Goal: Transaction & Acquisition: Purchase product/service

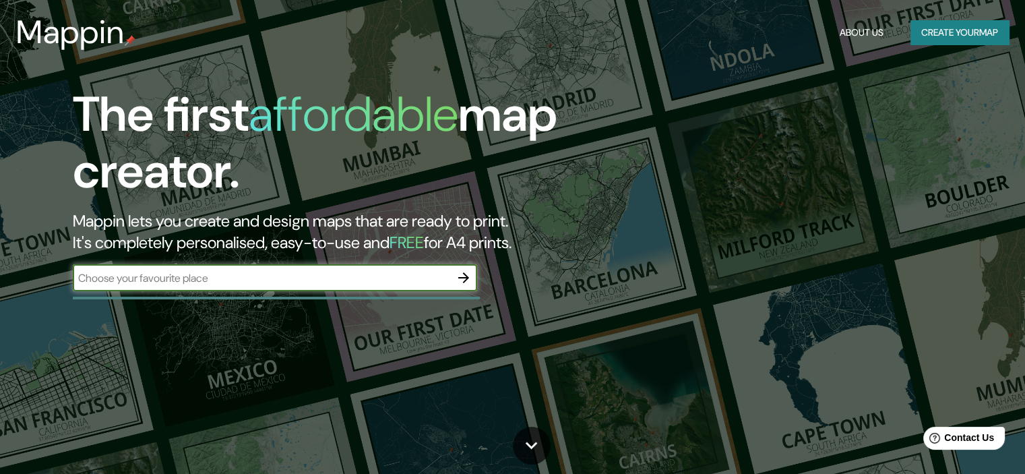
click at [240, 281] on input "text" at bounding box center [262, 278] width 378 height 16
type input "sullana"
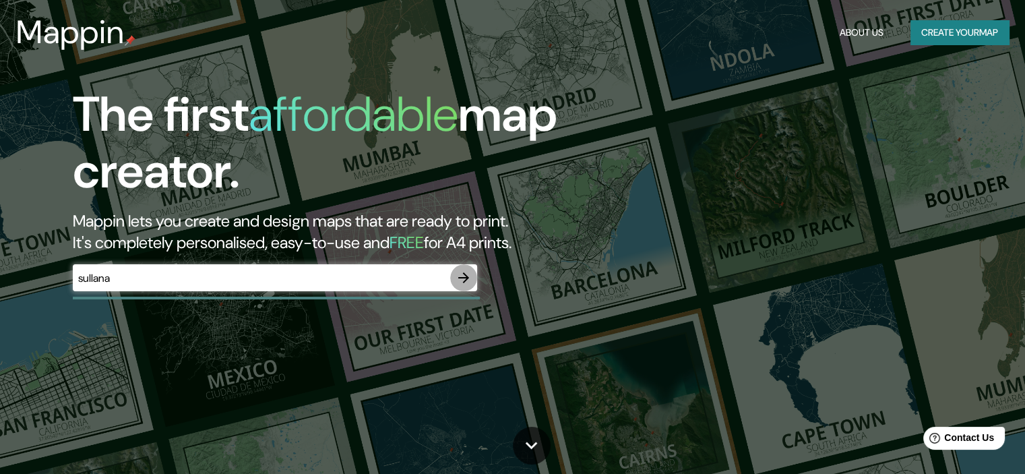
click at [465, 271] on icon "button" at bounding box center [464, 278] width 16 height 16
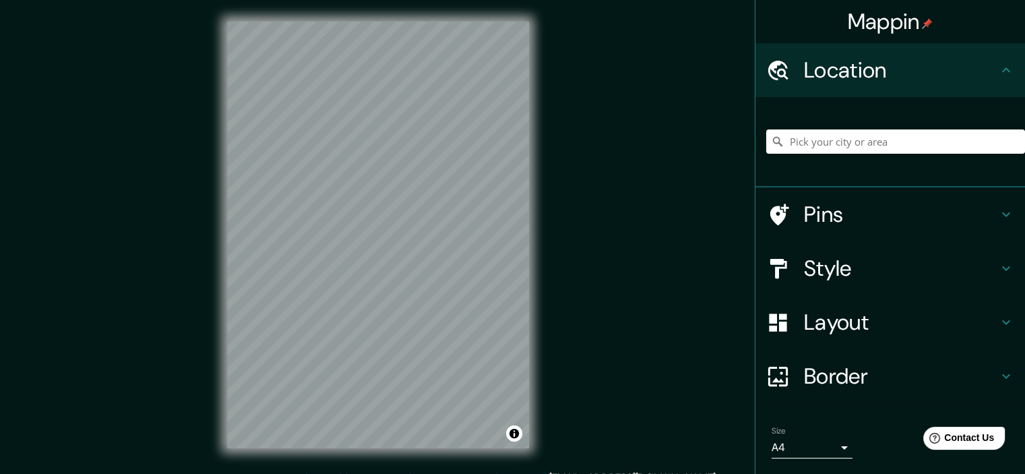
click at [998, 76] on icon at bounding box center [1006, 70] width 16 height 16
click at [860, 64] on h4 "Location" at bounding box center [901, 70] width 194 height 27
click at [847, 144] on input "Pick your city or area" at bounding box center [896, 141] width 259 height 24
click at [847, 142] on input "Pick your city or area" at bounding box center [896, 141] width 259 height 24
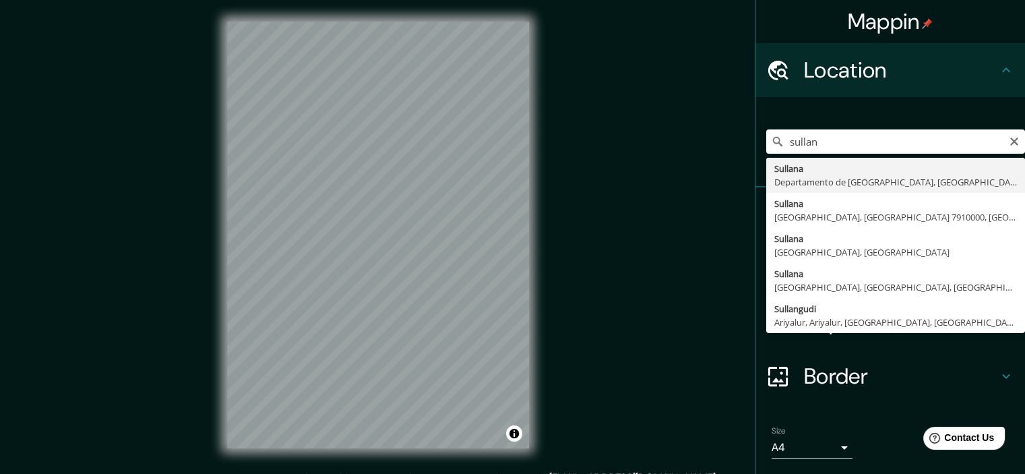
type input "[GEOGRAPHIC_DATA], [GEOGRAPHIC_DATA], [GEOGRAPHIC_DATA]"
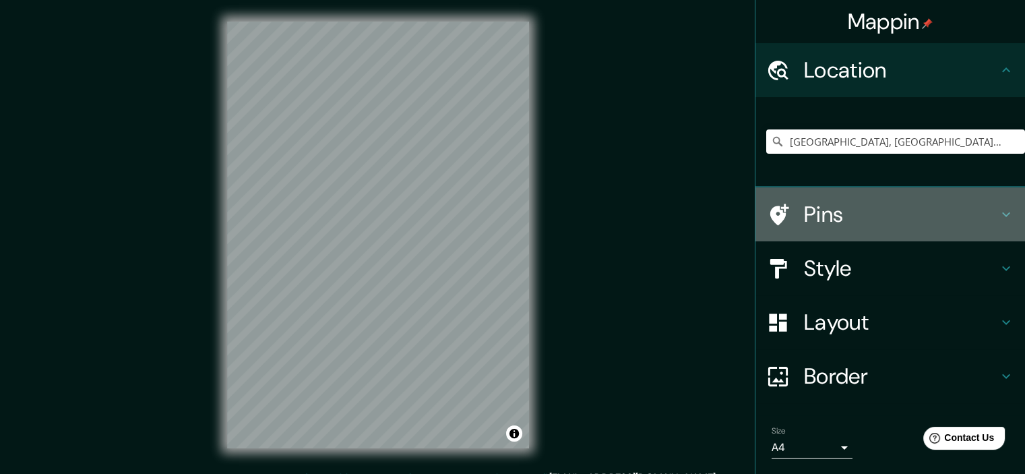
click at [998, 210] on icon at bounding box center [1006, 214] width 16 height 16
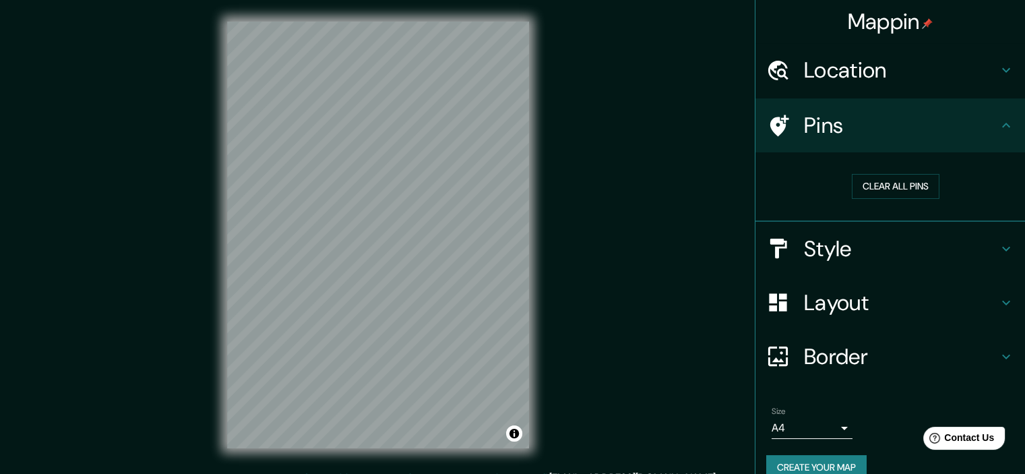
click at [1000, 143] on div "Pins" at bounding box center [891, 125] width 270 height 54
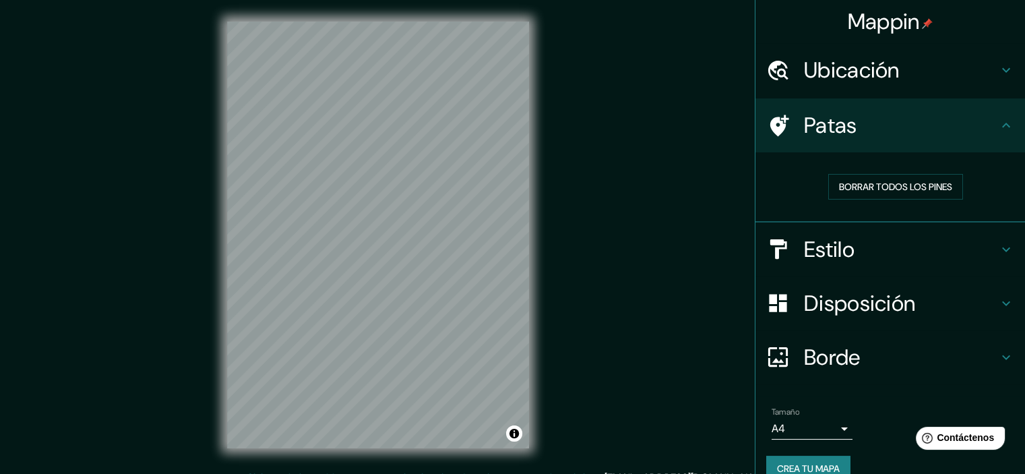
click at [685, 67] on div "Mappin Ubicación Sullana, Departamento de Piura, Perú Patas Borrar todos los pi…" at bounding box center [512, 245] width 1025 height 491
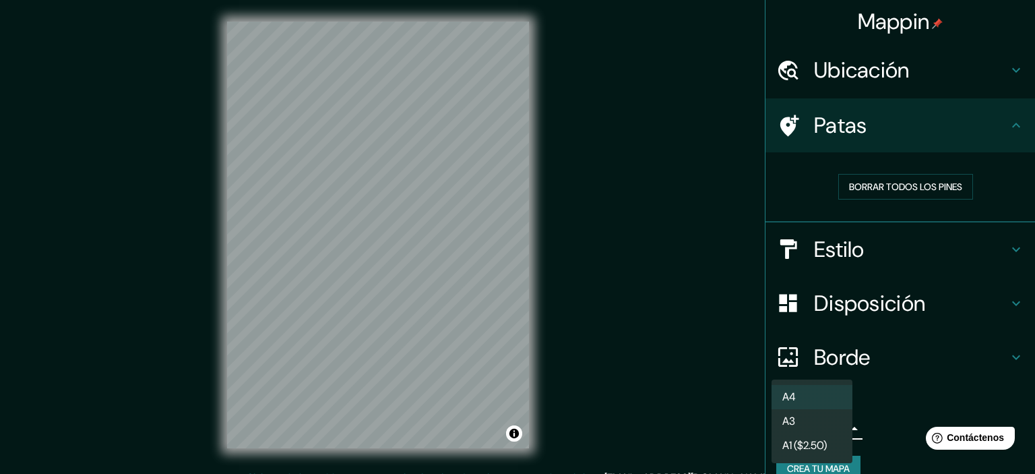
click at [820, 420] on body "Mappin Ubicación Sullana, Departamento de Piura, Perú Patas Borrar todos los pi…" at bounding box center [517, 237] width 1035 height 474
click at [829, 427] on li "A3" at bounding box center [812, 422] width 81 height 25
type input "a4"
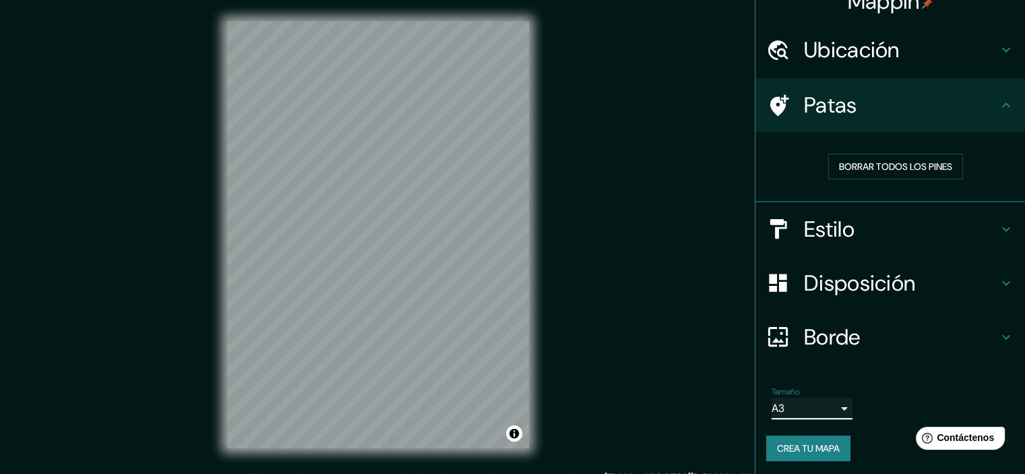
scroll to position [22, 0]
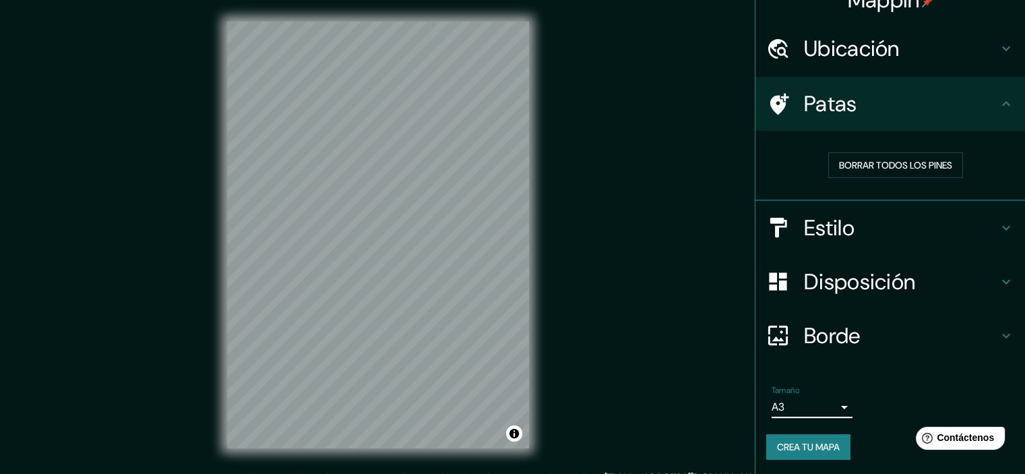
click at [835, 415] on body "Mappin Ubicación Sullana, Departamento de Piura, Perú Patas Borrar todos los pi…" at bounding box center [512, 237] width 1025 height 474
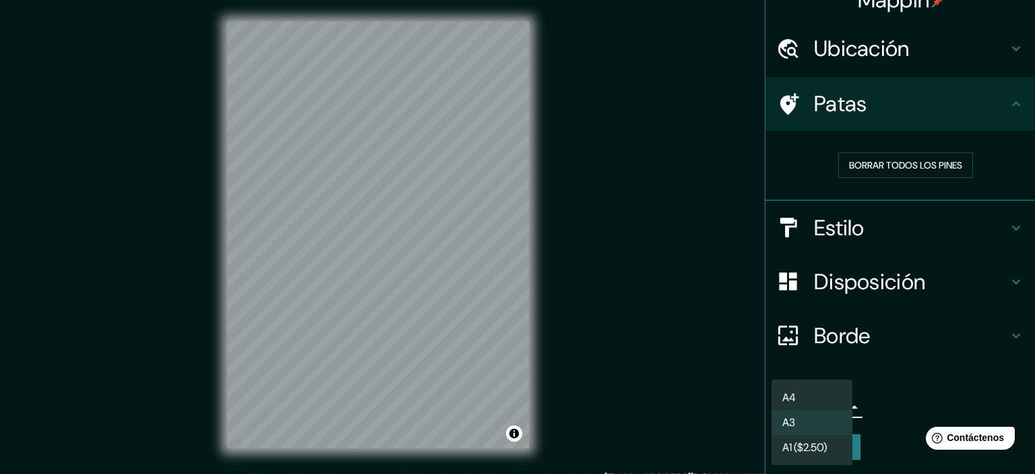
click at [870, 392] on div at bounding box center [517, 237] width 1035 height 474
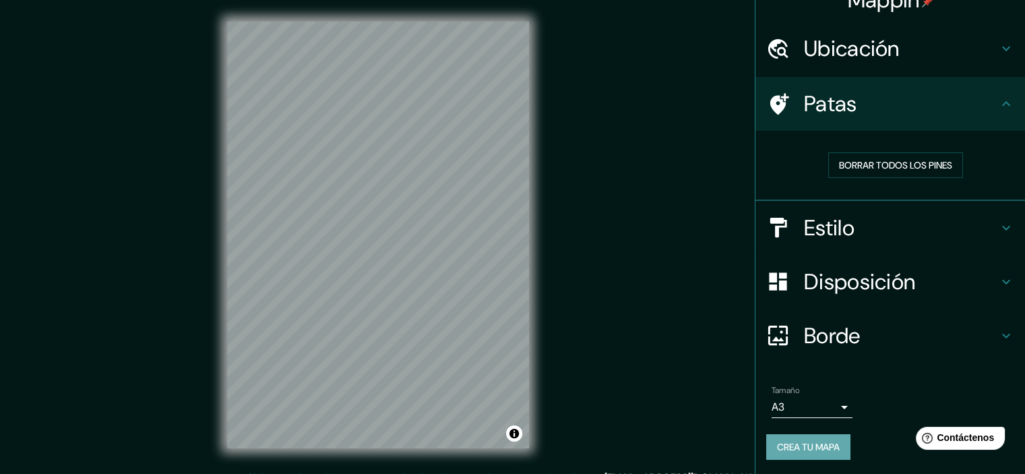
click at [825, 434] on button "Crea tu mapa" at bounding box center [809, 447] width 84 height 26
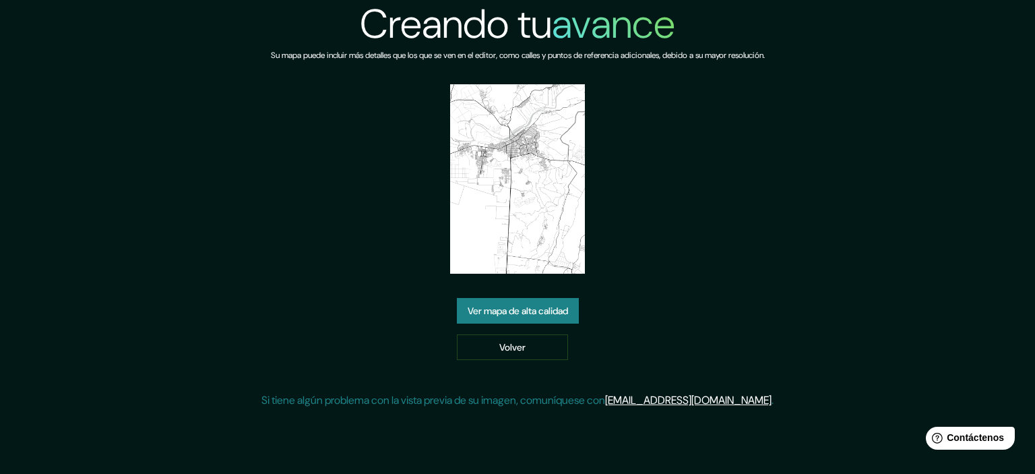
click at [540, 309] on font "Ver mapa de alta calidad" at bounding box center [518, 311] width 100 height 12
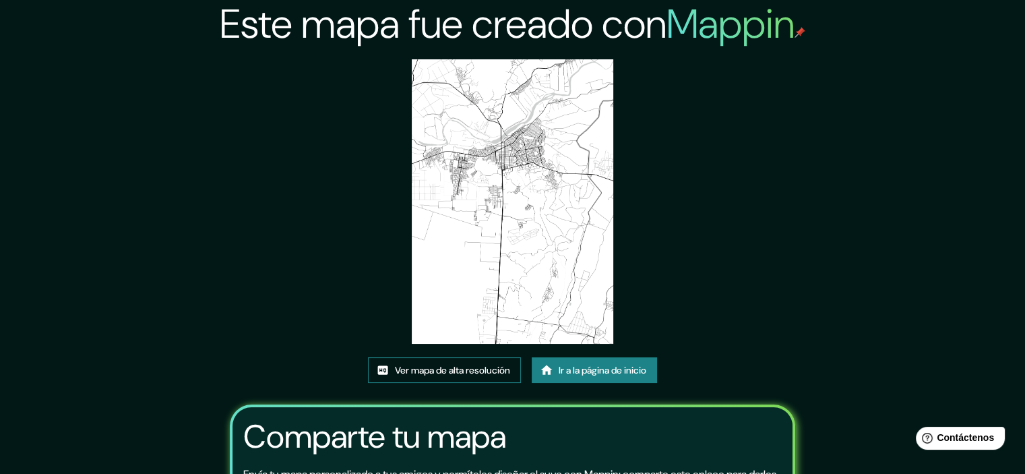
click at [474, 372] on font "Ver mapa de alta resolución" at bounding box center [452, 370] width 115 height 12
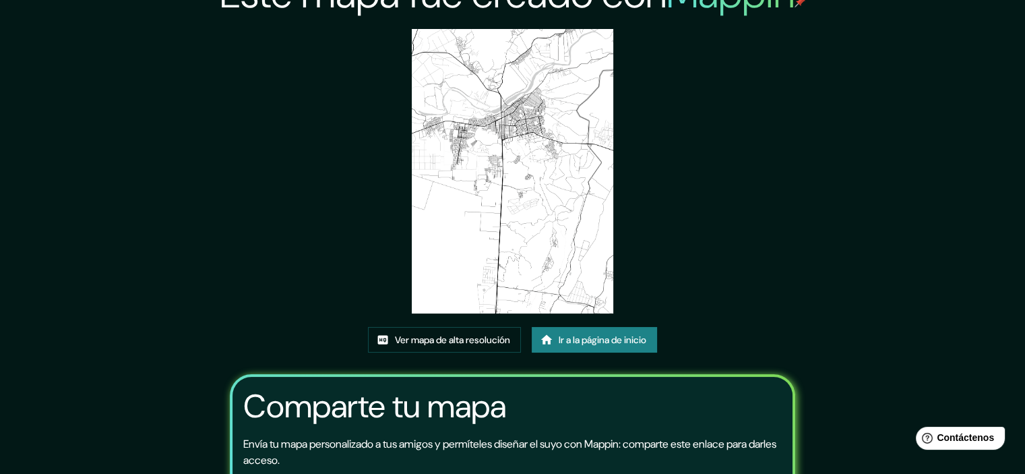
scroll to position [13, 0]
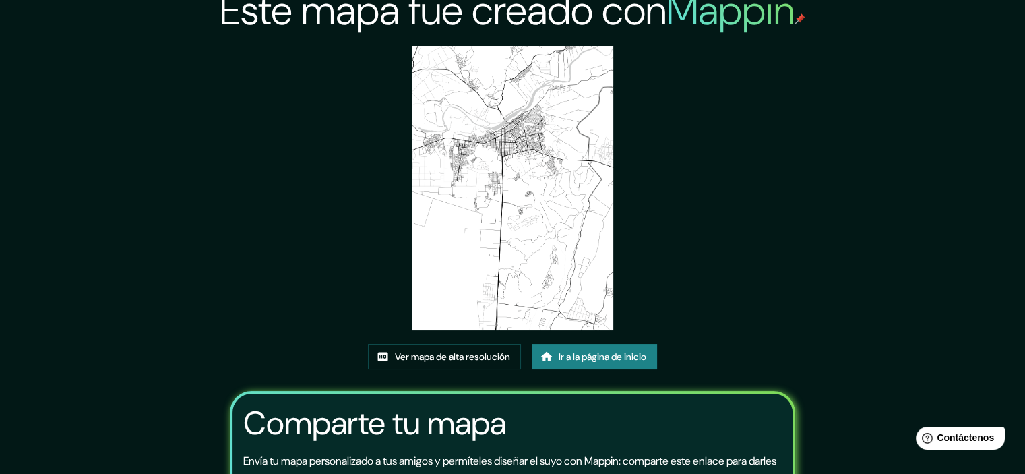
click at [566, 362] on font "Ir a la página de inicio" at bounding box center [603, 357] width 88 height 18
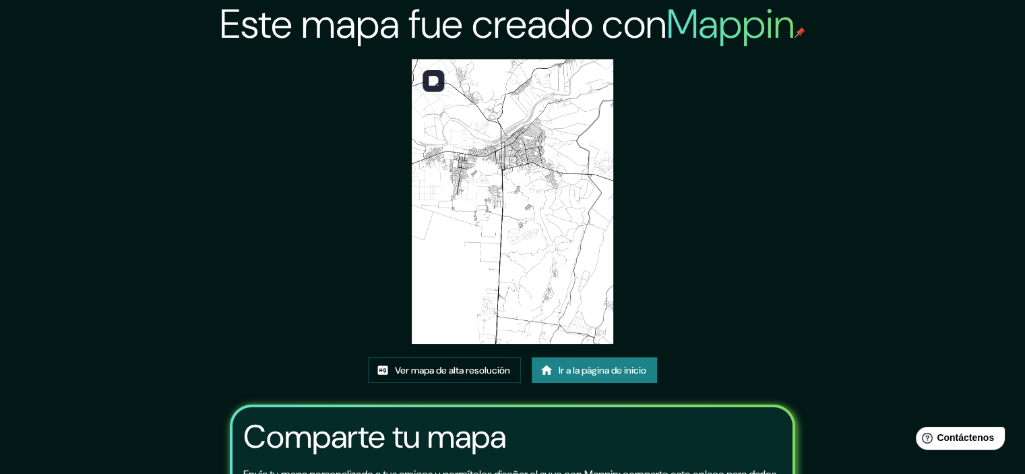
click at [566, 247] on img at bounding box center [512, 201] width 201 height 284
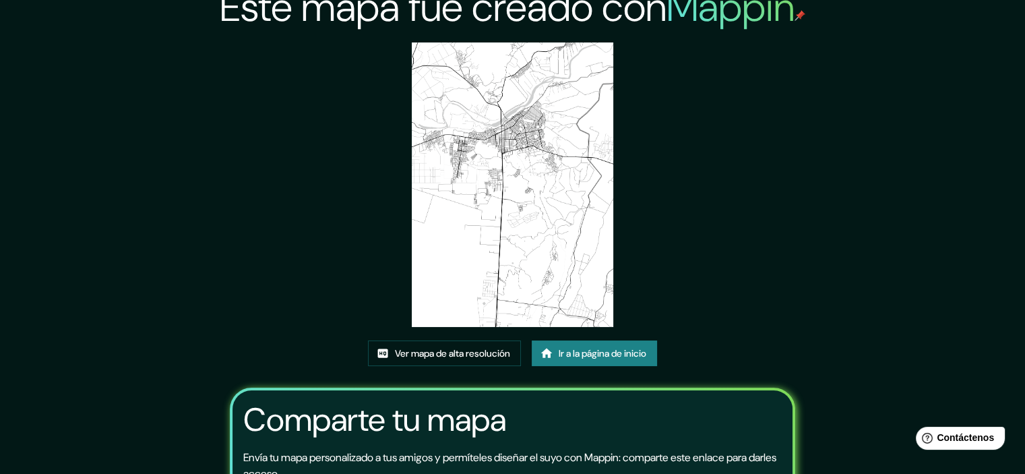
scroll to position [13, 0]
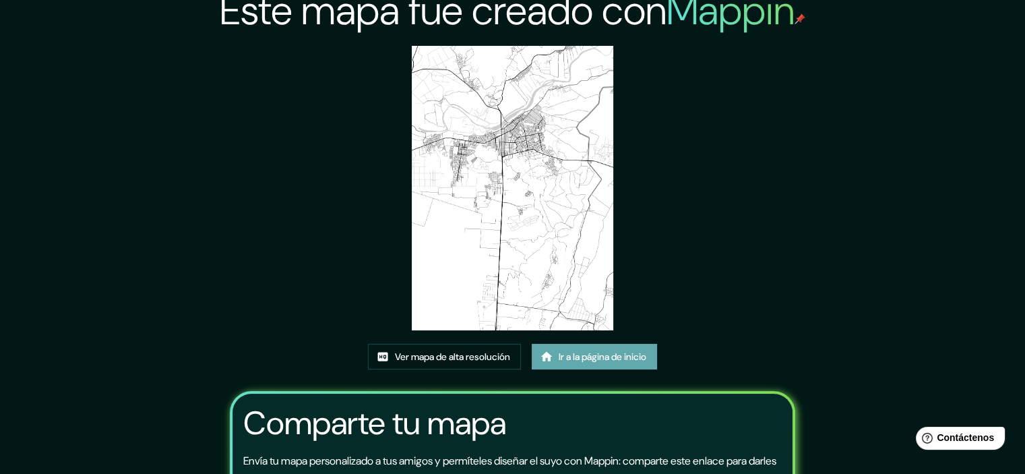
click at [568, 351] on font "Ir a la página de inicio" at bounding box center [603, 357] width 88 height 12
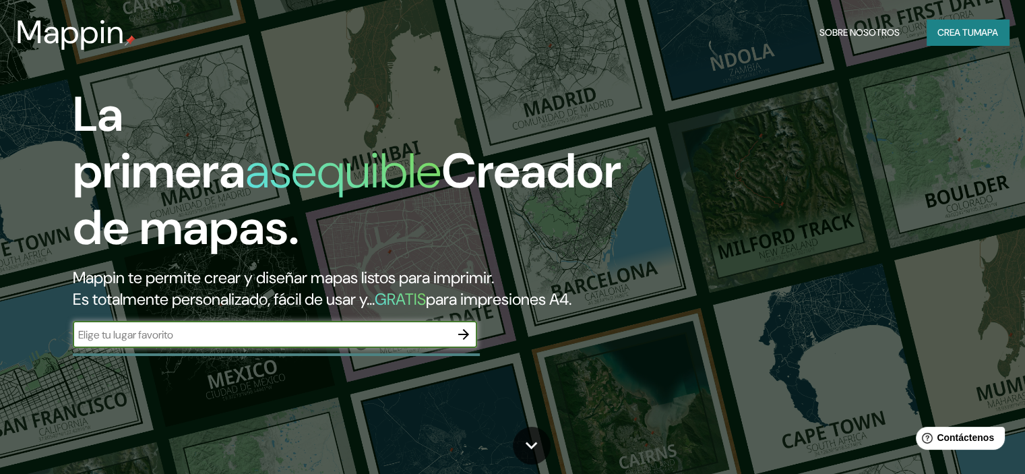
click at [309, 342] on input "text" at bounding box center [262, 335] width 378 height 16
type input "sullana"
click at [467, 342] on icon "button" at bounding box center [464, 334] width 16 height 16
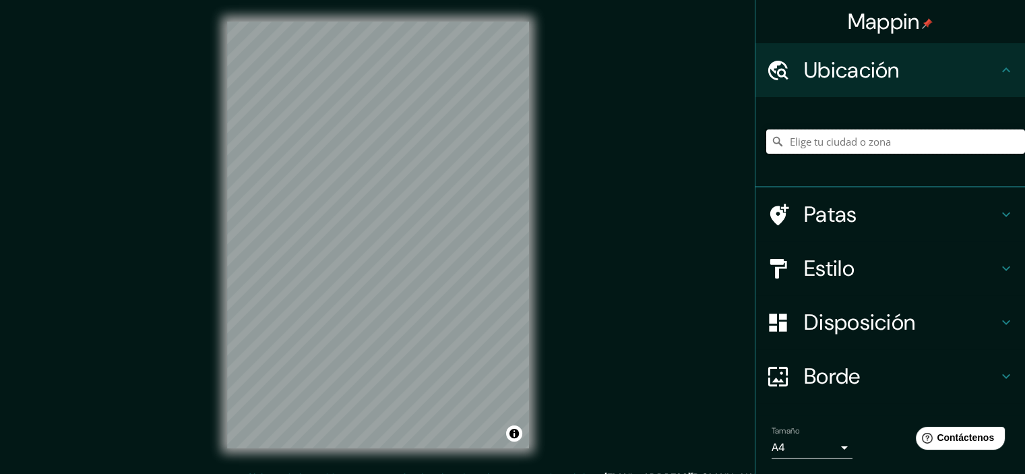
click at [862, 144] on input "Elige tu ciudad o zona" at bounding box center [896, 141] width 259 height 24
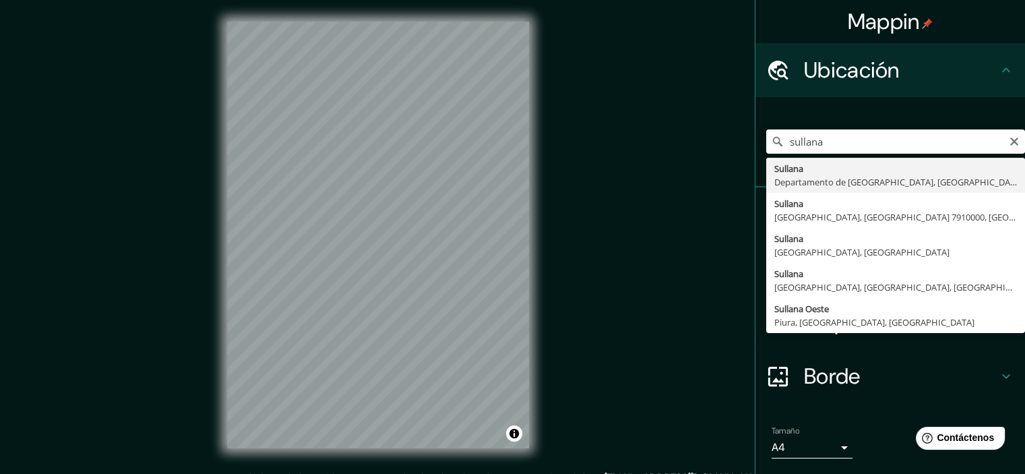
type input "Sullana, Departamento de Piura, Perú"
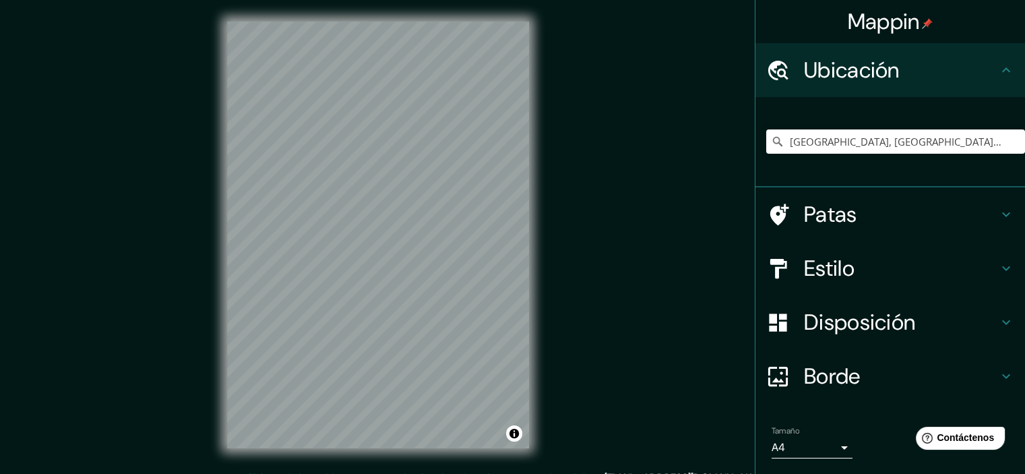
click at [819, 442] on body "Mappin Ubicación Sullana, Departamento de Piura, Perú Patas Estilo Disposición …" at bounding box center [512, 237] width 1025 height 474
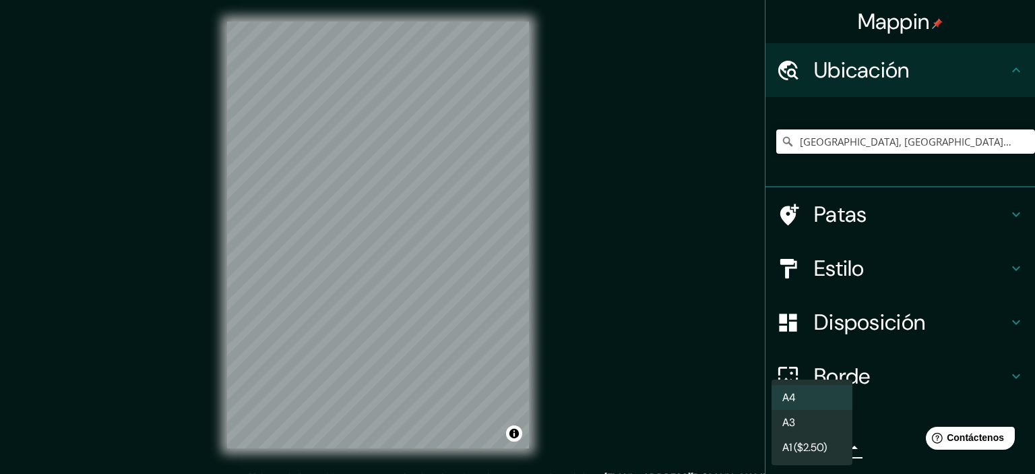
click at [838, 420] on li "A3" at bounding box center [812, 422] width 81 height 25
type input "a4"
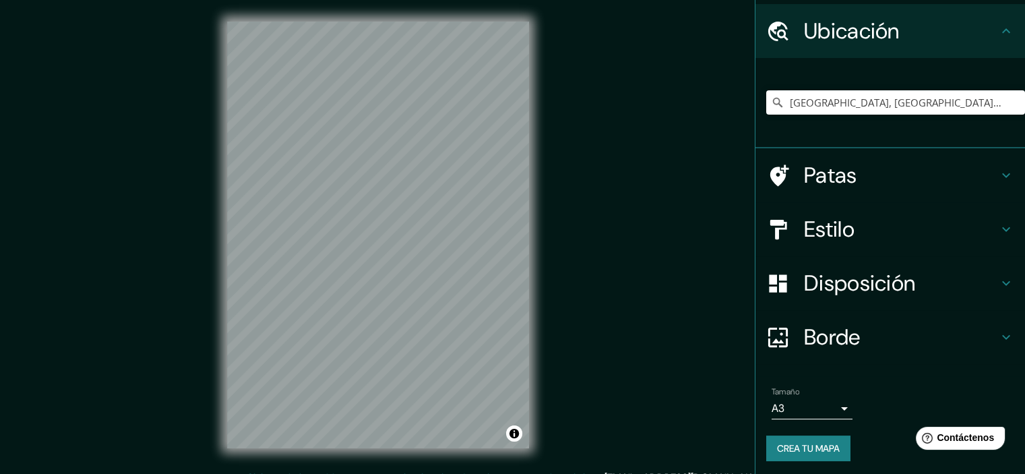
scroll to position [41, 0]
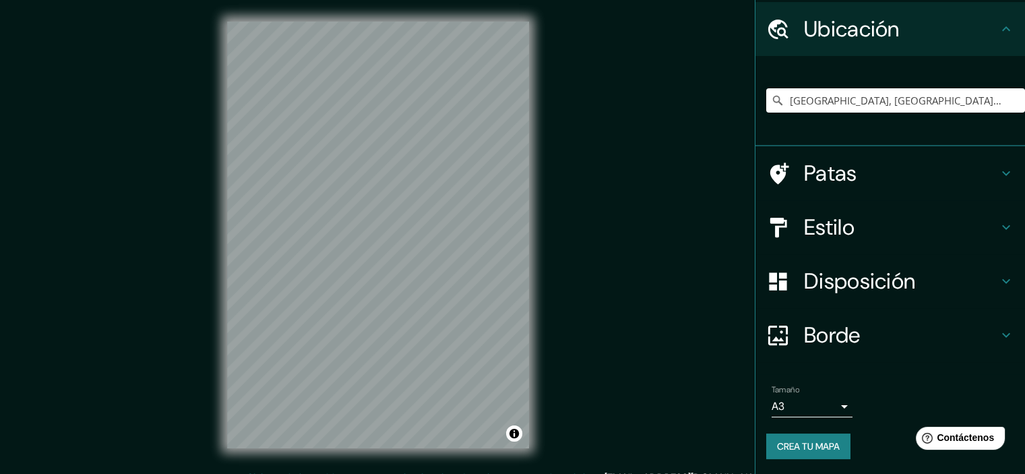
drag, startPoint x: 818, startPoint y: 451, endPoint x: 863, endPoint y: 398, distance: 68.9
click at [883, 377] on li "Tamaño A3 a4 Crea tu mapa" at bounding box center [891, 424] width 270 height 101
click at [822, 448] on font "Crea tu mapa" at bounding box center [808, 446] width 63 height 12
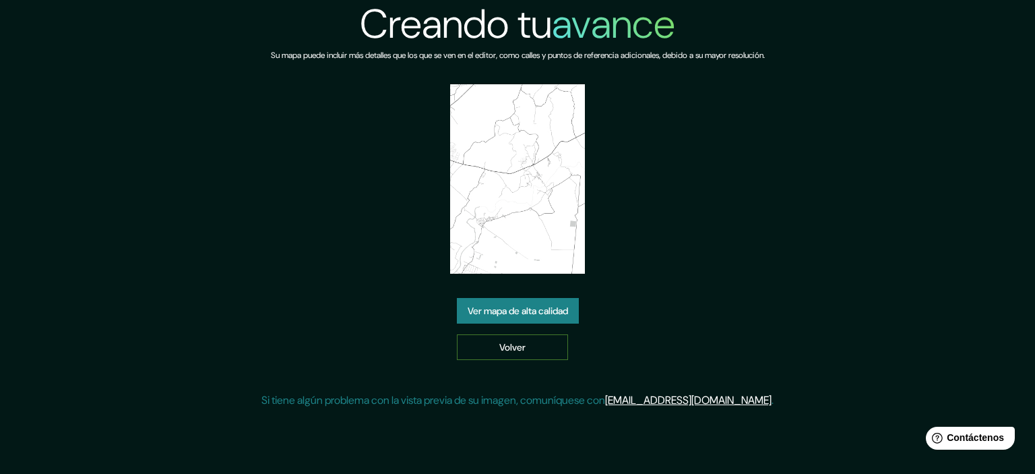
click at [543, 341] on link "Volver" at bounding box center [512, 347] width 111 height 26
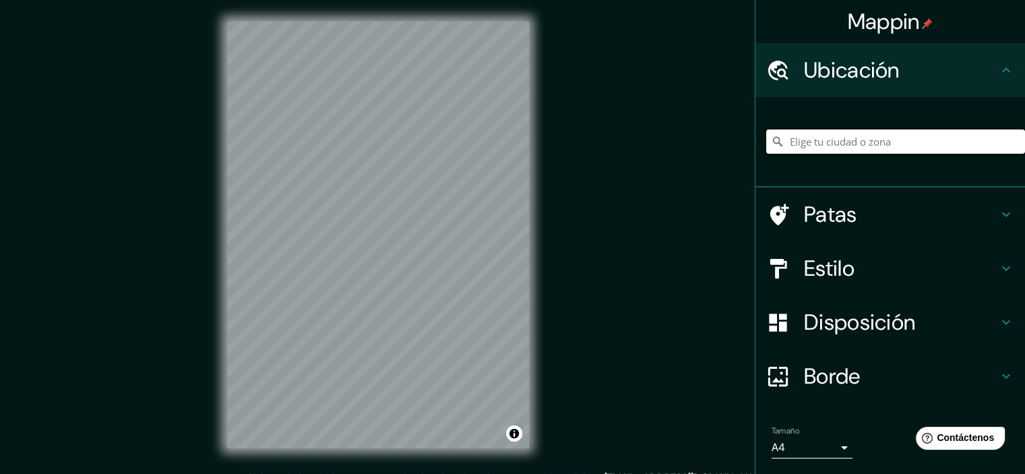
click at [847, 148] on input "Elige tu ciudad o zona" at bounding box center [896, 141] width 259 height 24
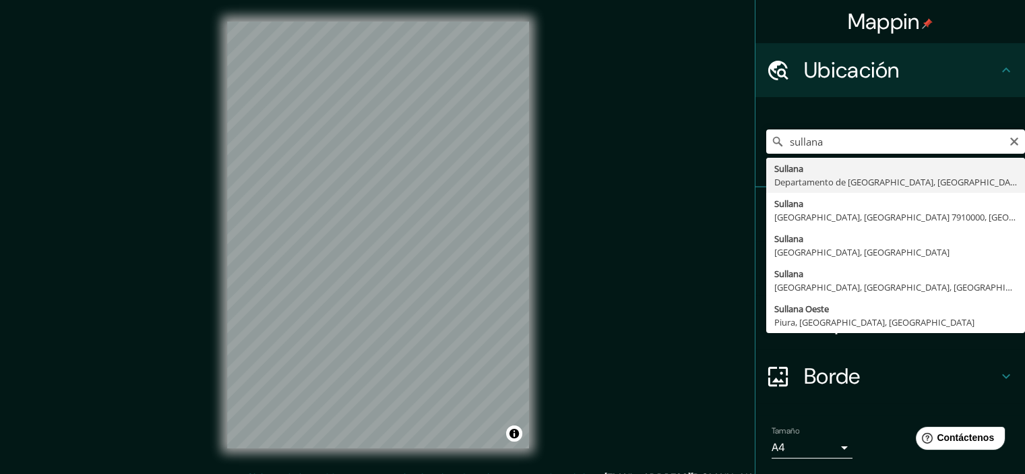
type input "[GEOGRAPHIC_DATA], [GEOGRAPHIC_DATA], [GEOGRAPHIC_DATA]"
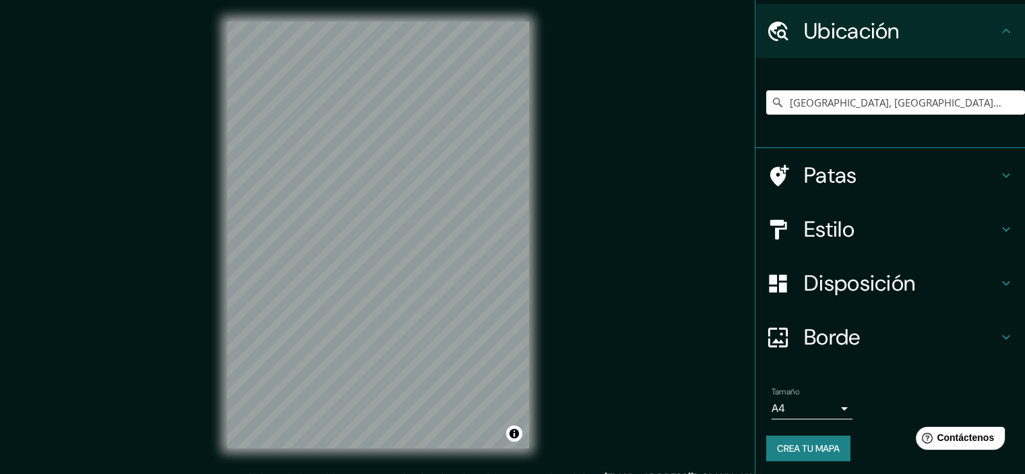
scroll to position [41, 0]
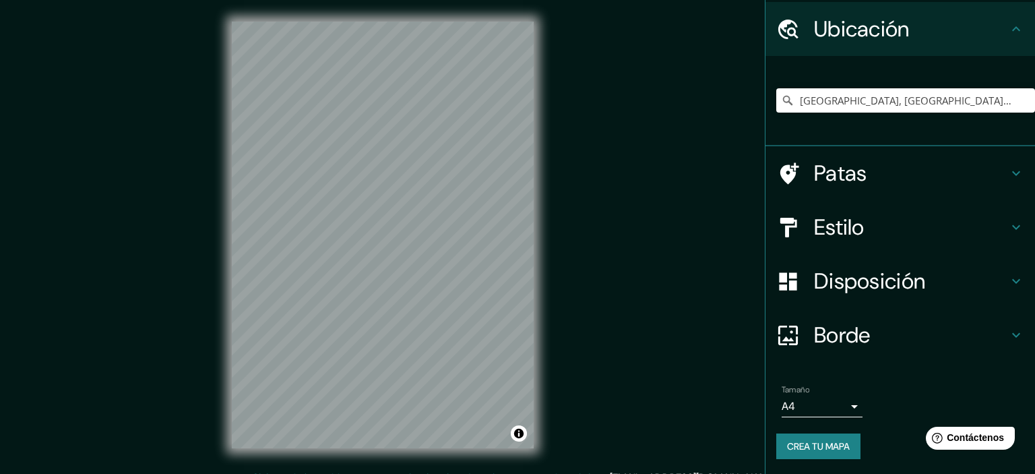
click at [832, 399] on body "Mappin Ubicación Sullana, Departamento de Piura, Perú Patas Estilo Disposición …" at bounding box center [517, 237] width 1035 height 474
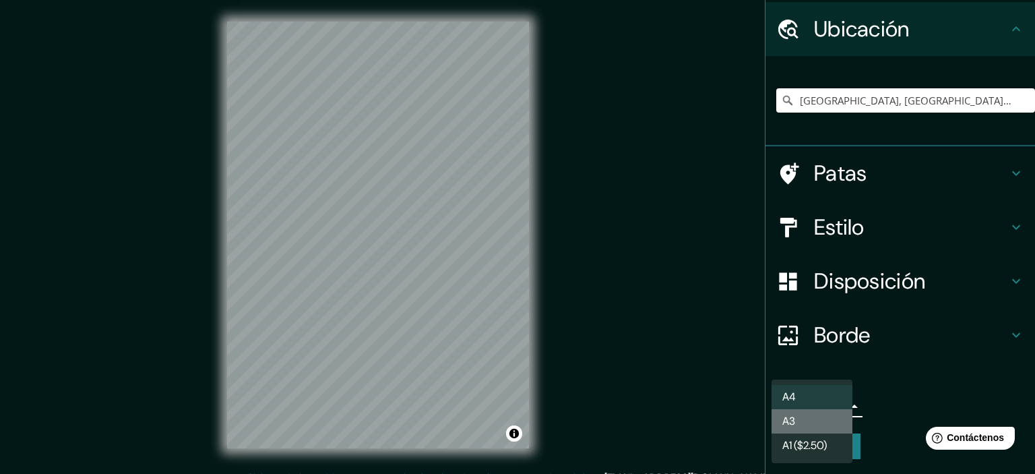
click at [827, 423] on li "A3" at bounding box center [812, 421] width 81 height 24
type input "a4"
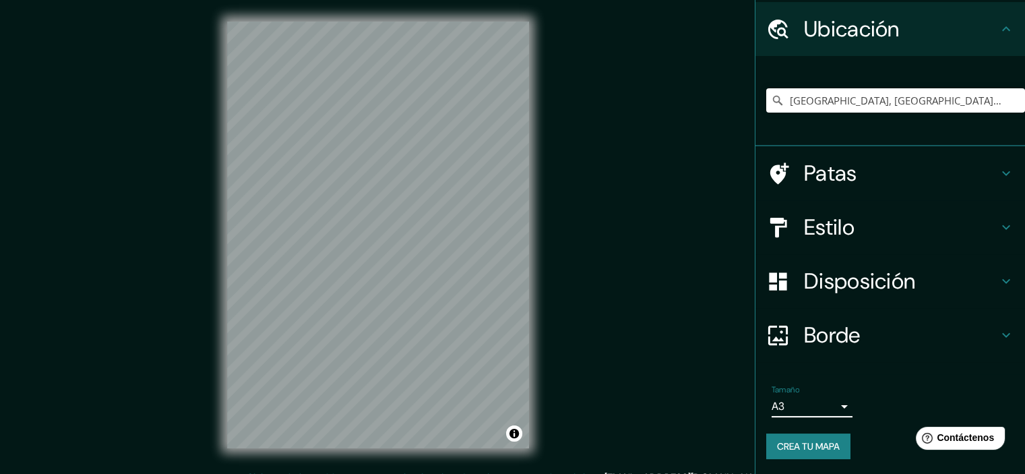
click at [825, 444] on font "Crea tu mapa" at bounding box center [808, 446] width 63 height 12
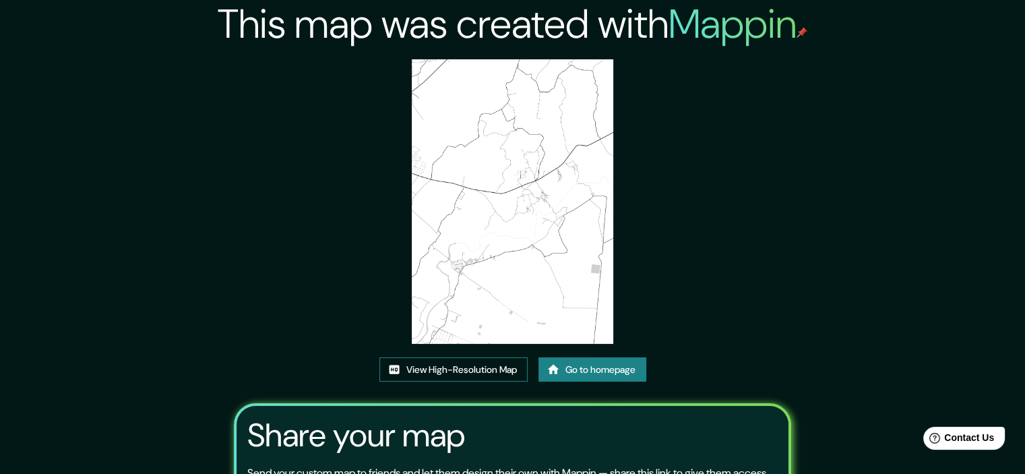
click at [508, 369] on link "View High-Resolution Map" at bounding box center [454, 369] width 148 height 25
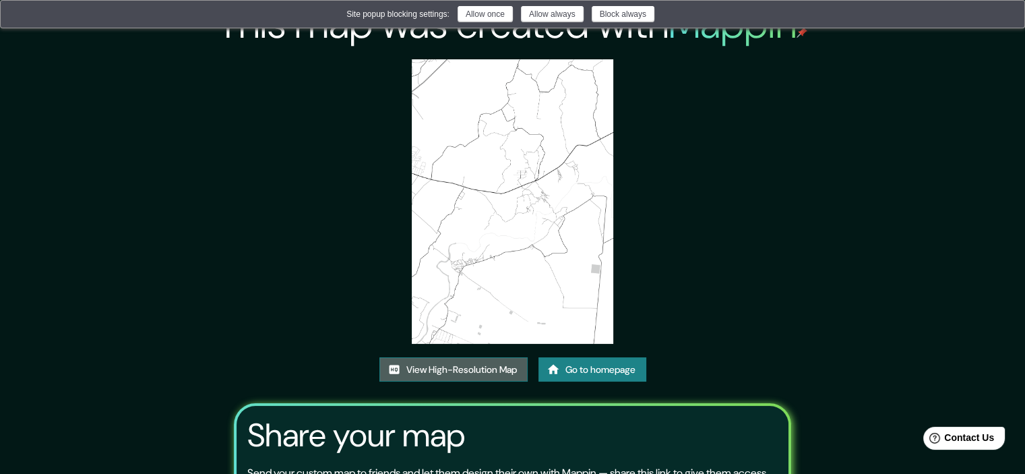
click at [487, 363] on link "View High-Resolution Map" at bounding box center [454, 369] width 148 height 25
click at [506, 19] on button "Allow once" at bounding box center [485, 14] width 55 height 16
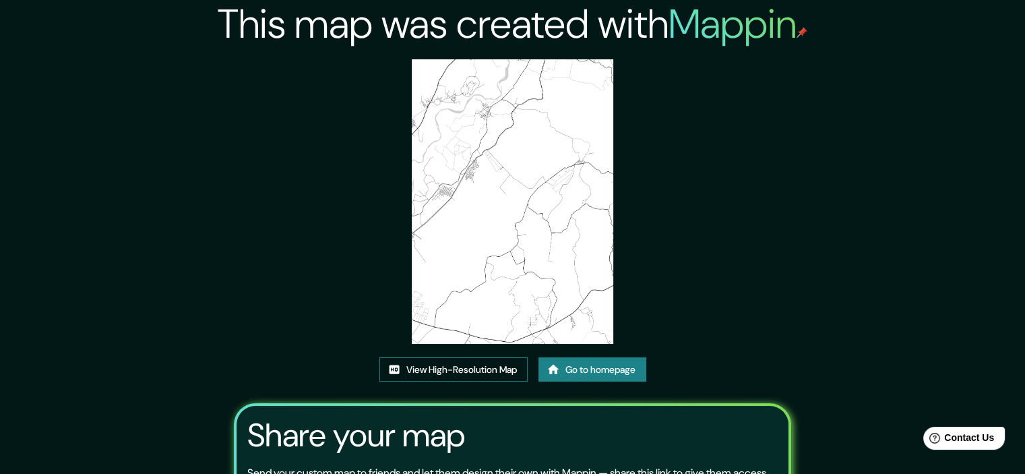
click at [491, 369] on link "View High-Resolution Map" at bounding box center [454, 369] width 148 height 25
click at [489, 365] on link "View High-Resolution Map" at bounding box center [454, 369] width 148 height 25
click at [582, 371] on link "Go to homepage" at bounding box center [593, 369] width 108 height 25
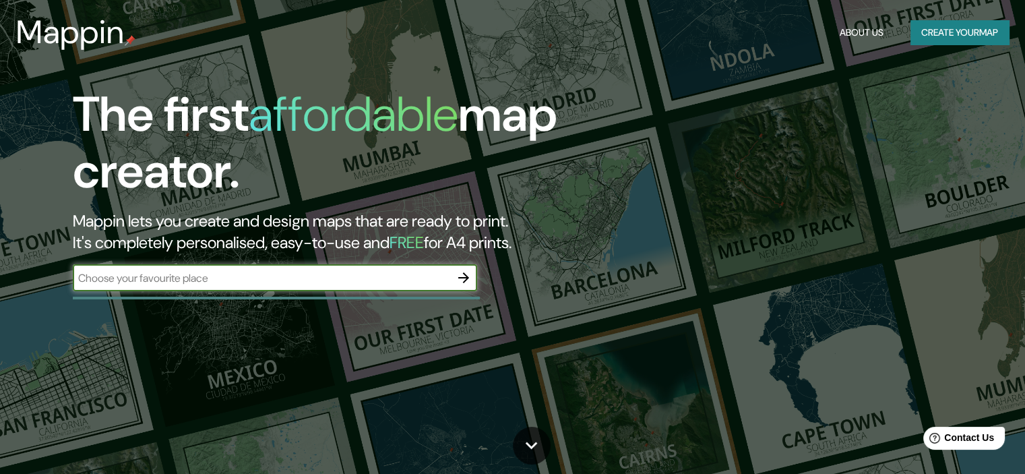
click at [364, 277] on input "text" at bounding box center [262, 278] width 378 height 16
type input "sullana"
click at [476, 276] on button "button" at bounding box center [463, 277] width 27 height 27
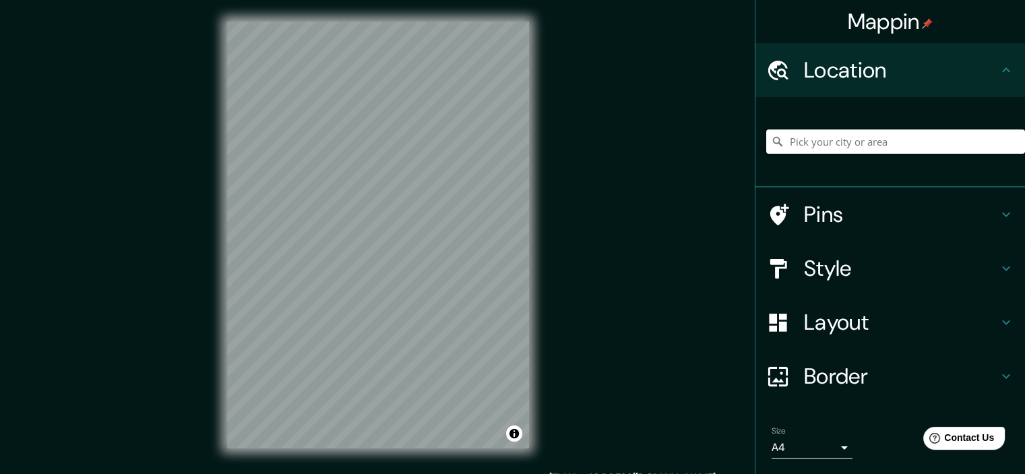
click at [824, 152] on input "Pick your city or area" at bounding box center [896, 141] width 259 height 24
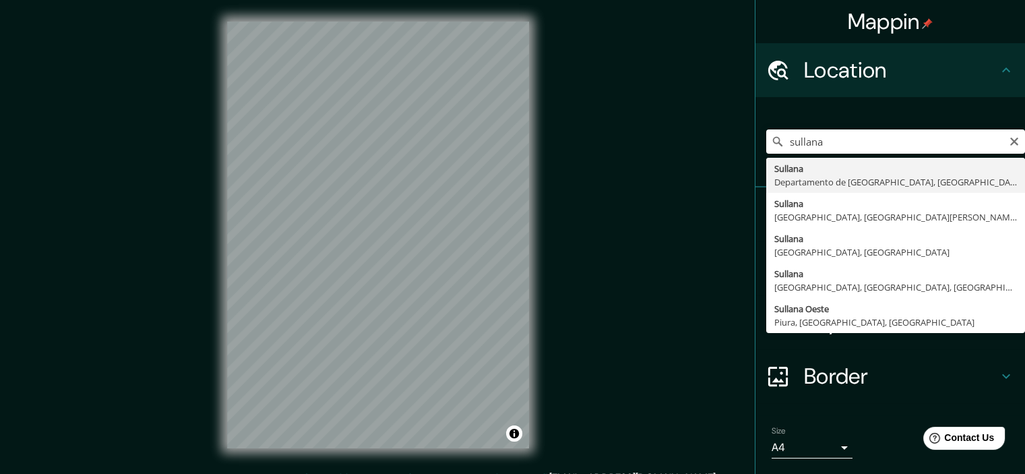
type input "Sullana, Departamento de Piura, Perú"
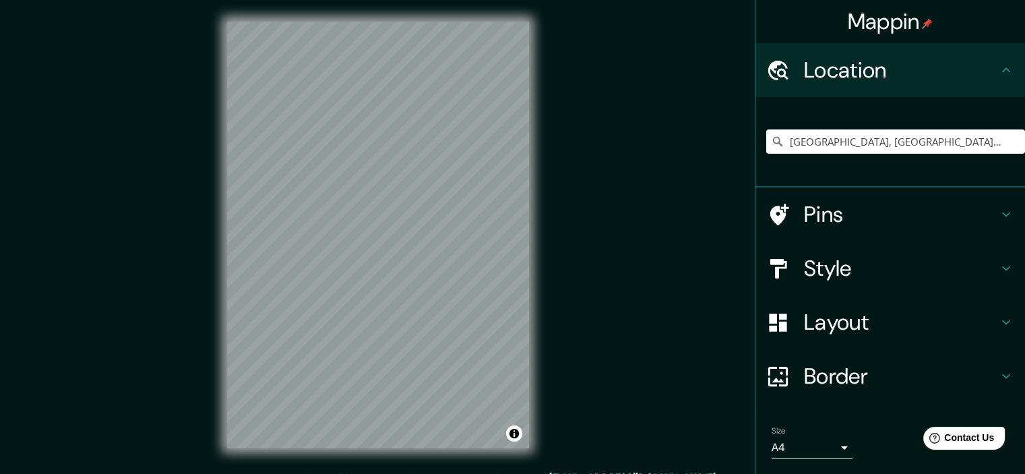
click at [261, 473] on div "Any problems, suggestions, or concerns please email help@mappin.pro . . ." at bounding box center [512, 478] width 1025 height 16
click at [795, 439] on body "Mappin Location Sullana, Departamento de Piura, Perú Pins Style Layout Border C…" at bounding box center [512, 237] width 1025 height 474
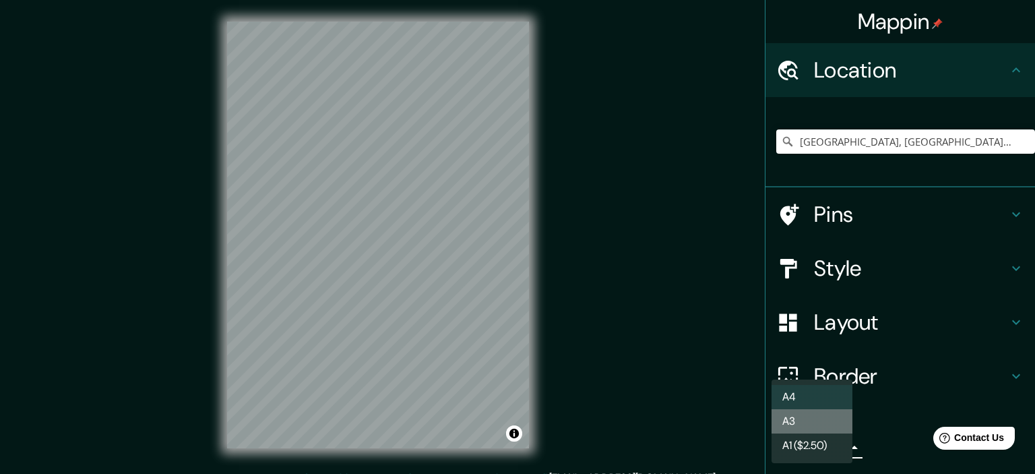
click at [818, 422] on li "A3" at bounding box center [812, 421] width 81 height 24
type input "a4"
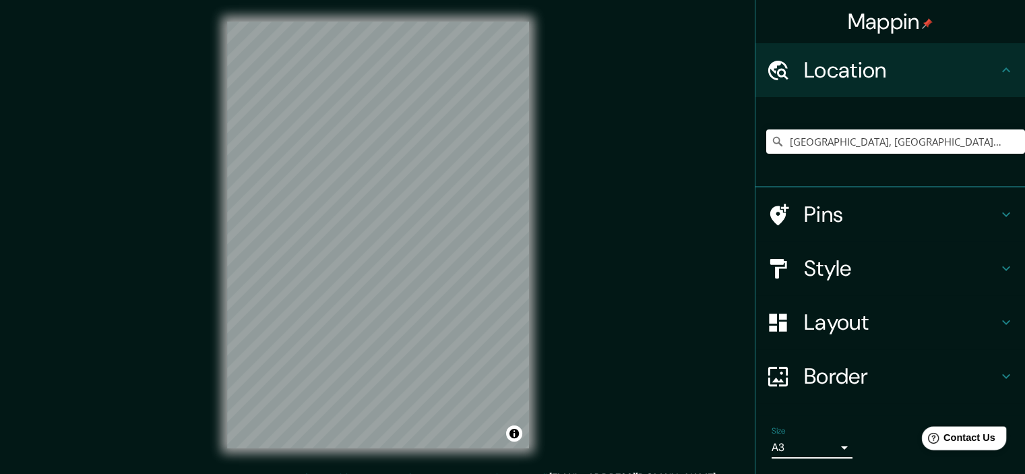
click at [967, 446] on div "Help Contact Us" at bounding box center [964, 438] width 85 height 24
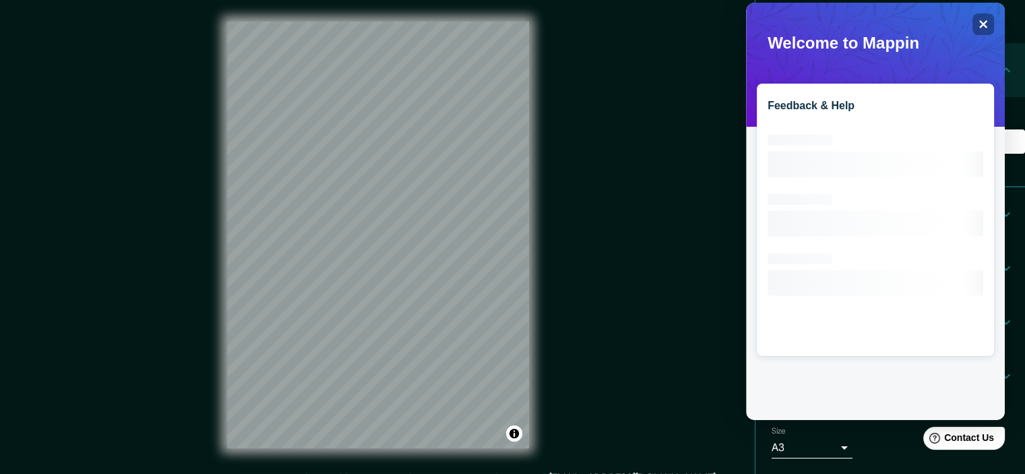
click at [887, 450] on div "Size A3 a4" at bounding box center [891, 442] width 248 height 43
click at [980, 30] on div "Close" at bounding box center [984, 24] width 22 height 22
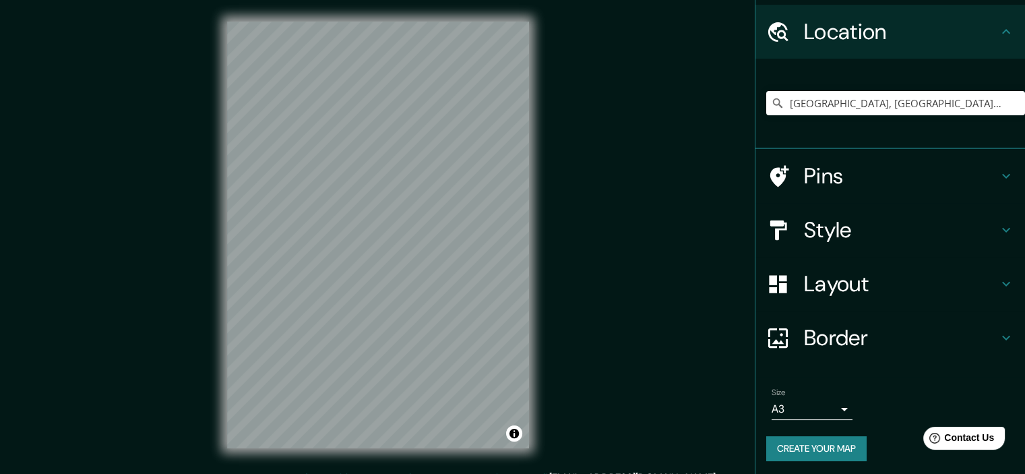
scroll to position [40, 0]
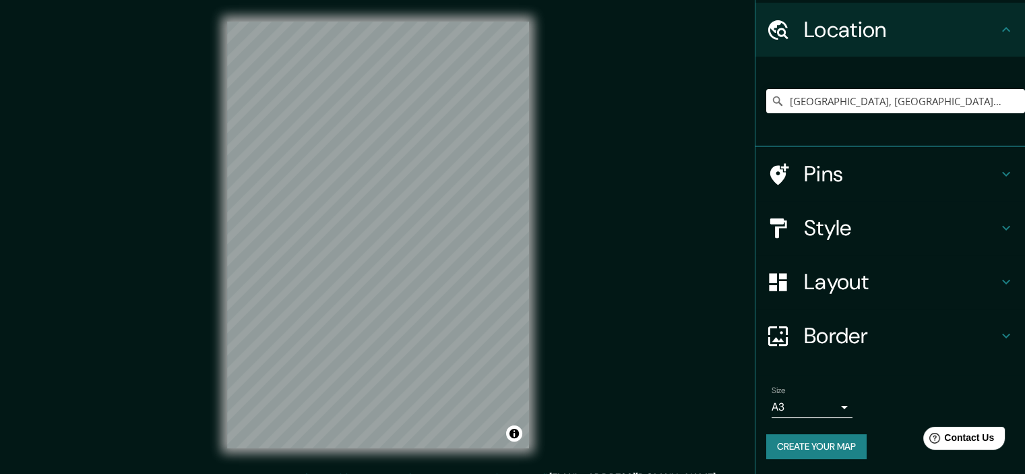
click at [828, 453] on button "Create your map" at bounding box center [817, 446] width 100 height 25
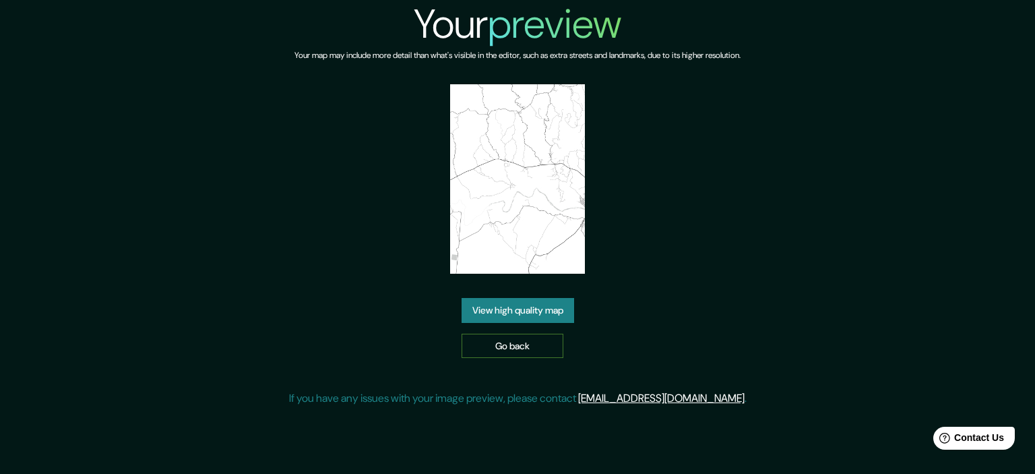
click at [545, 348] on link "Go back" at bounding box center [513, 346] width 102 height 25
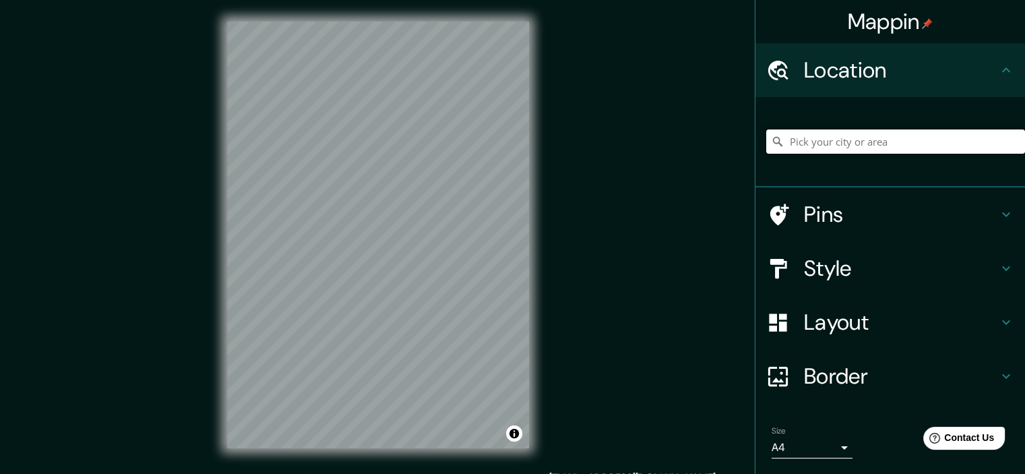
click at [814, 148] on input "Pick your city or area" at bounding box center [896, 141] width 259 height 24
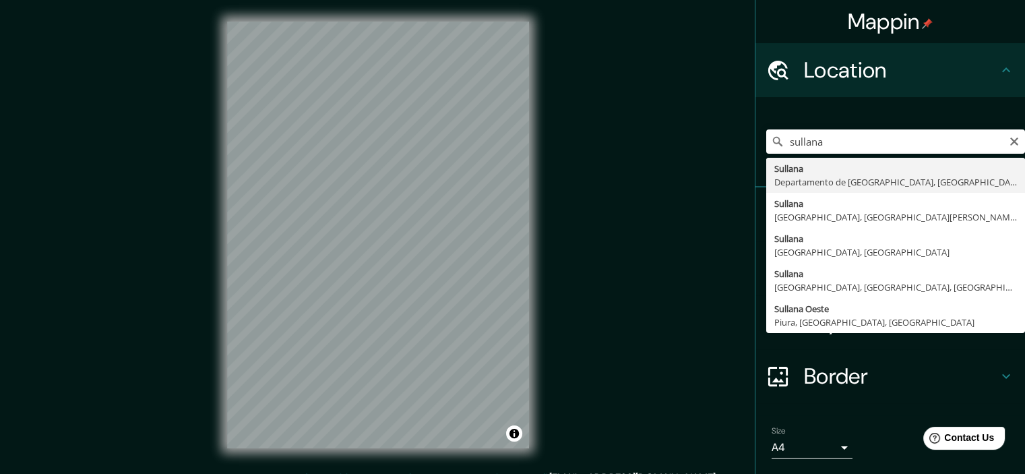
type input "[GEOGRAPHIC_DATA], [GEOGRAPHIC_DATA], [GEOGRAPHIC_DATA]"
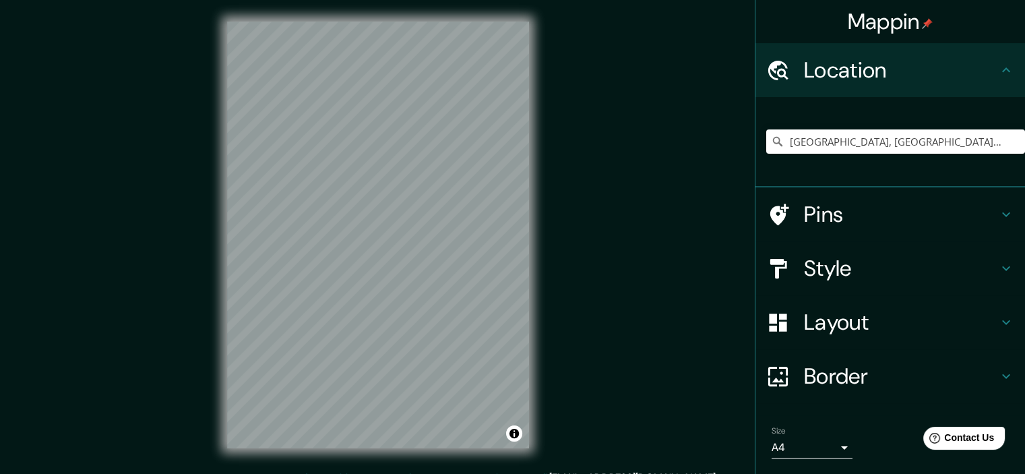
click at [371, 466] on div "© Mapbox © OpenStreetMap Improve this map" at bounding box center [378, 235] width 345 height 470
click at [827, 452] on body "Mappin Location [GEOGRAPHIC_DATA], [GEOGRAPHIC_DATA], [GEOGRAPHIC_DATA] Pins St…" at bounding box center [512, 237] width 1025 height 474
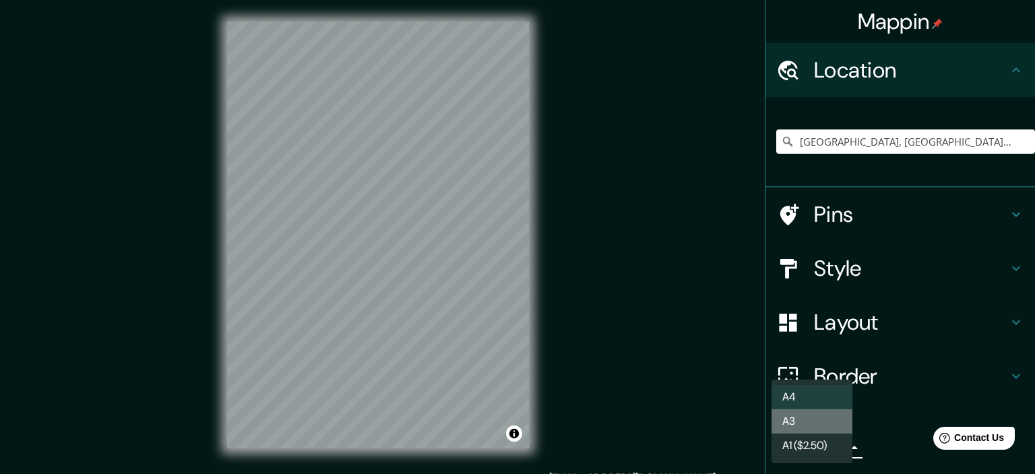
click at [817, 423] on li "A3" at bounding box center [812, 421] width 81 height 24
type input "a4"
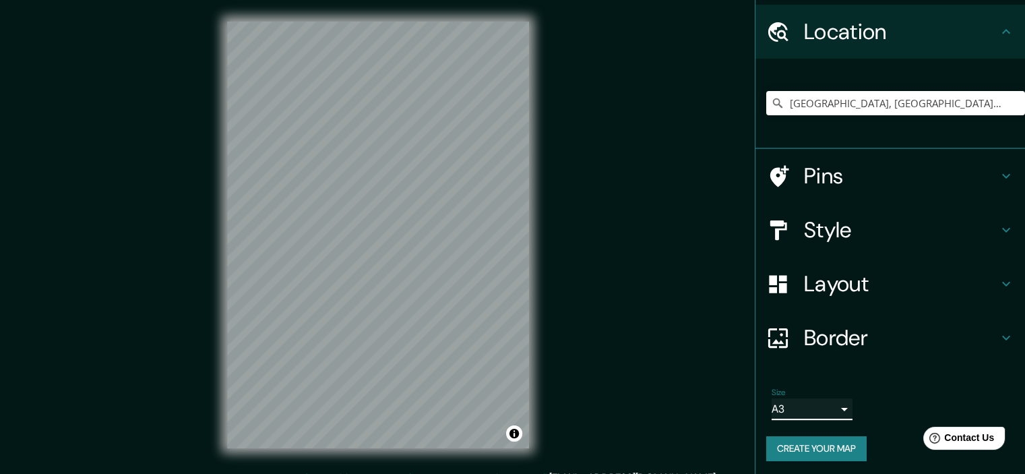
scroll to position [40, 0]
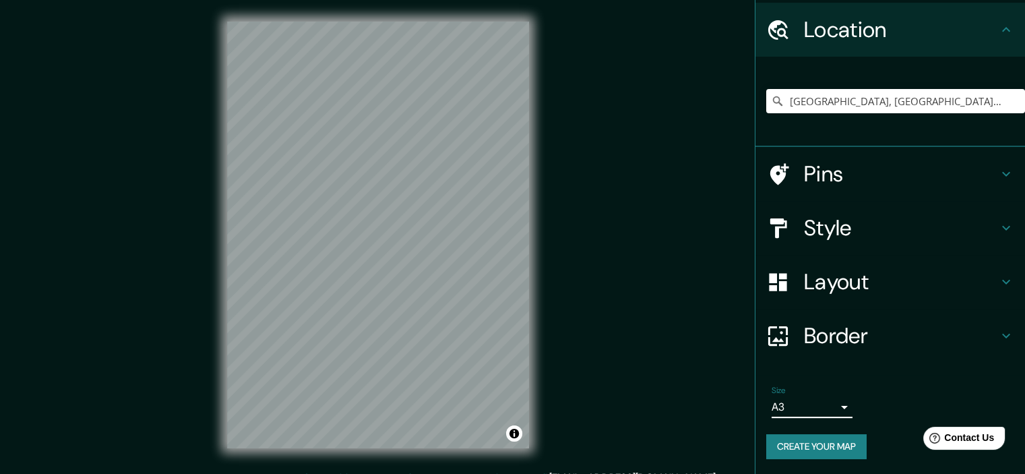
click at [831, 455] on button "Create your map" at bounding box center [817, 446] width 100 height 25
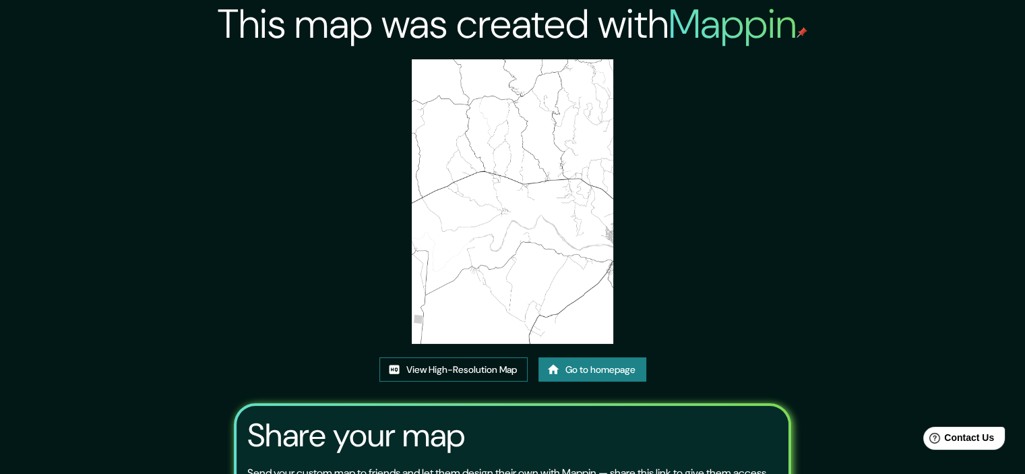
click at [465, 365] on link "View High-Resolution Map" at bounding box center [454, 369] width 148 height 25
click at [487, 367] on link "View High-Resolution Map" at bounding box center [454, 369] width 148 height 25
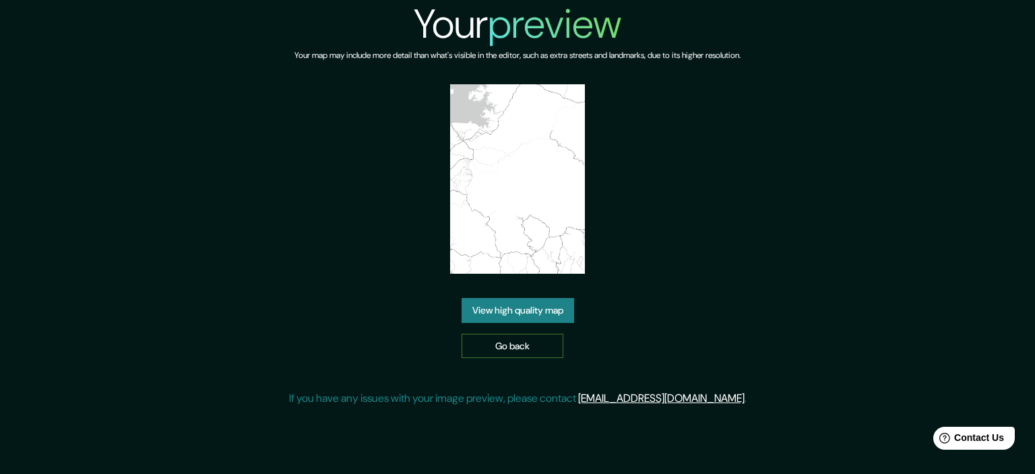
click at [527, 340] on link "Go back" at bounding box center [513, 346] width 102 height 25
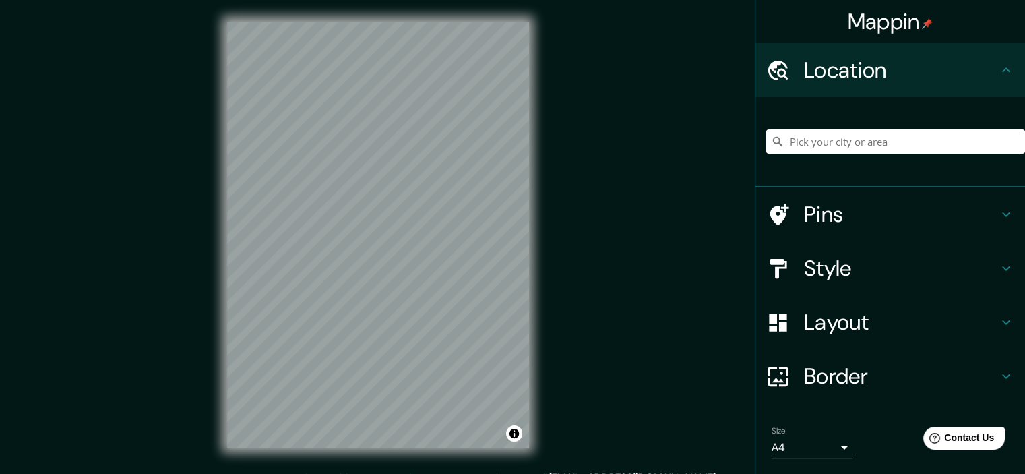
click at [796, 139] on input "Pick your city or area" at bounding box center [896, 141] width 259 height 24
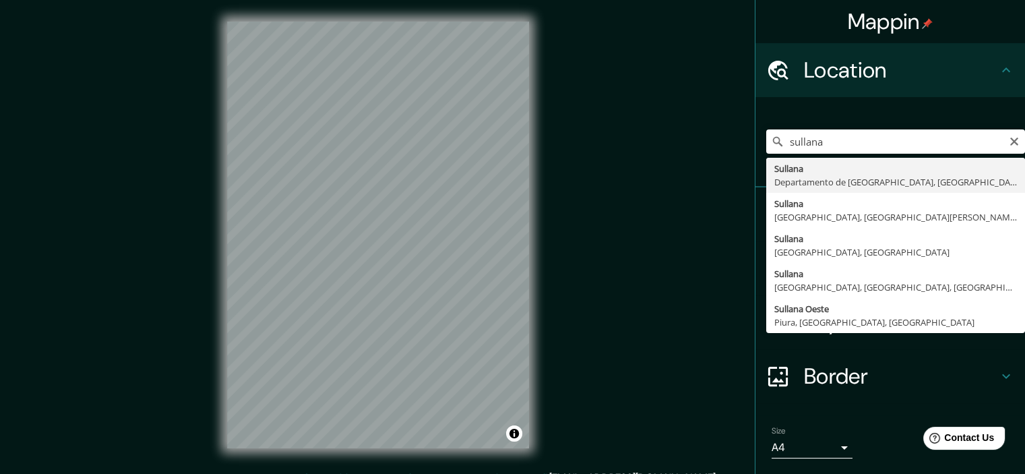
type input "[GEOGRAPHIC_DATA], [GEOGRAPHIC_DATA], [GEOGRAPHIC_DATA]"
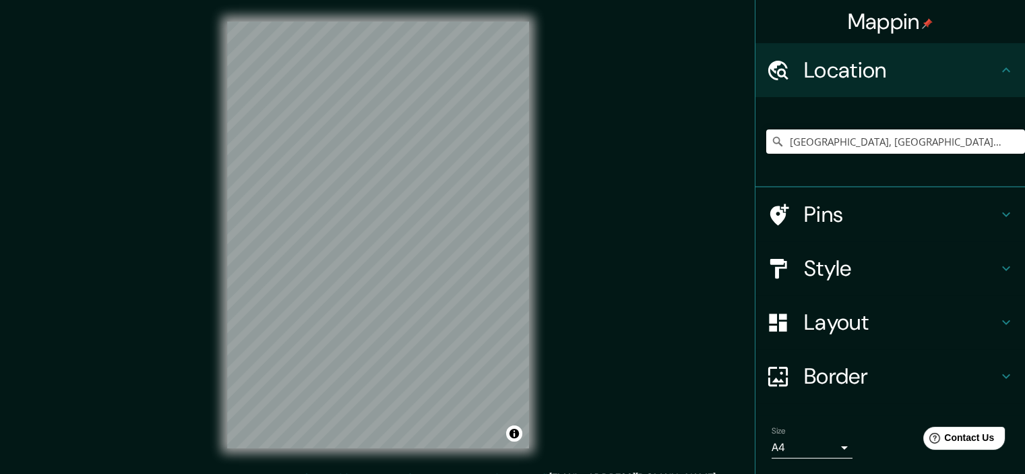
click at [579, 160] on div "Mappin Location [GEOGRAPHIC_DATA], [GEOGRAPHIC_DATA], [GEOGRAPHIC_DATA] Pins St…" at bounding box center [512, 245] width 1025 height 491
click at [804, 214] on div "Mappin Location Sullana, Departamento de Piura, Perú Pins Style Layout Border C…" at bounding box center [512, 245] width 1025 height 491
click at [218, 346] on div "© Mapbox © OpenStreetMap Improve this map" at bounding box center [378, 235] width 345 height 470
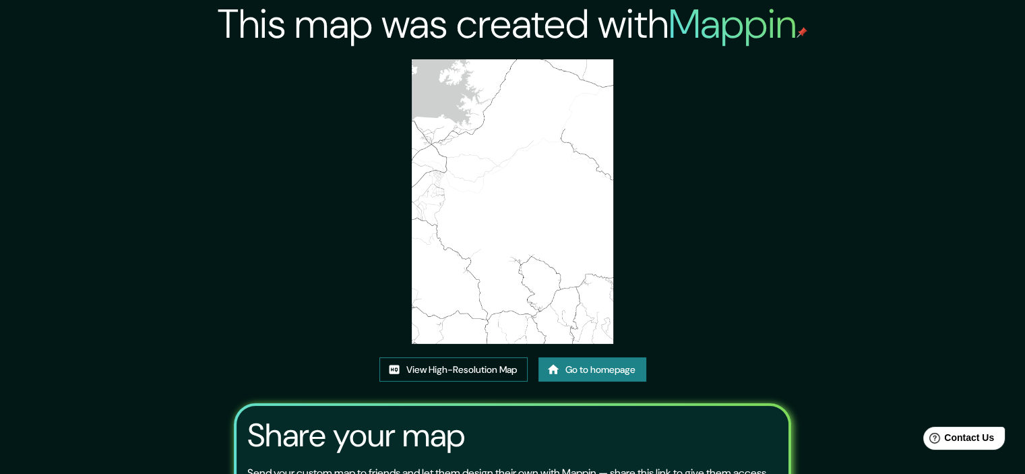
click at [495, 364] on link "View High-Resolution Map" at bounding box center [454, 369] width 148 height 25
click at [493, 365] on link "View High-Resolution Map" at bounding box center [454, 369] width 148 height 25
